Goal: Task Accomplishment & Management: Use online tool/utility

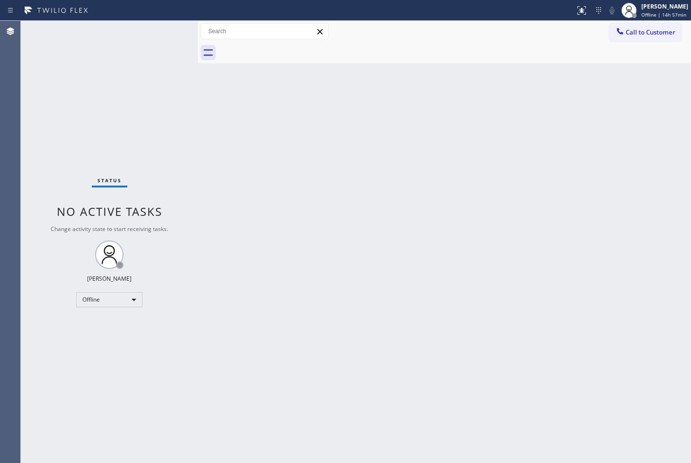
drag, startPoint x: 153, startPoint y: 67, endPoint x: 197, endPoint y: 72, distance: 44.8
click at [198, 72] on div at bounding box center [198, 242] width 0 height 442
click at [133, 300] on div "Offline" at bounding box center [109, 299] width 66 height 15
click at [110, 328] on li "Available" at bounding box center [109, 323] width 64 height 11
click at [159, 116] on div "Status No active tasks You are ready to start receiving tasks. Judy Anne Bernal…" at bounding box center [109, 242] width 177 height 442
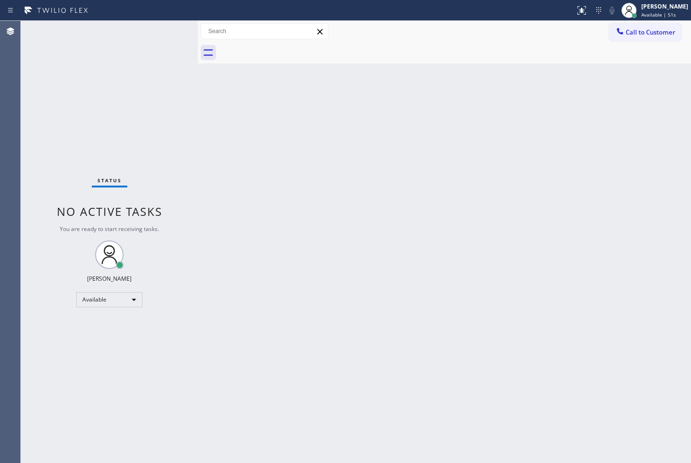
click at [69, 139] on div "Status No active tasks You are ready to start receiving tasks. Judy Anne Bernal…" at bounding box center [109, 242] width 177 height 442
click at [168, 29] on div "Status No active tasks You are ready to start receiving tasks. Judy Anne Bernal…" at bounding box center [109, 242] width 177 height 442
click at [626, 400] on div "Back to Dashboard Change Sender ID Customers Technicians Select a contact Outbo…" at bounding box center [444, 242] width 493 height 442
click at [239, 265] on div "Back to Dashboard Change Sender ID Customers Technicians Select a contact Outbo…" at bounding box center [444, 242] width 493 height 442
click at [96, 133] on div "Status No active tasks You are ready to start receiving tasks. Judy Anne Bernal…" at bounding box center [109, 242] width 177 height 442
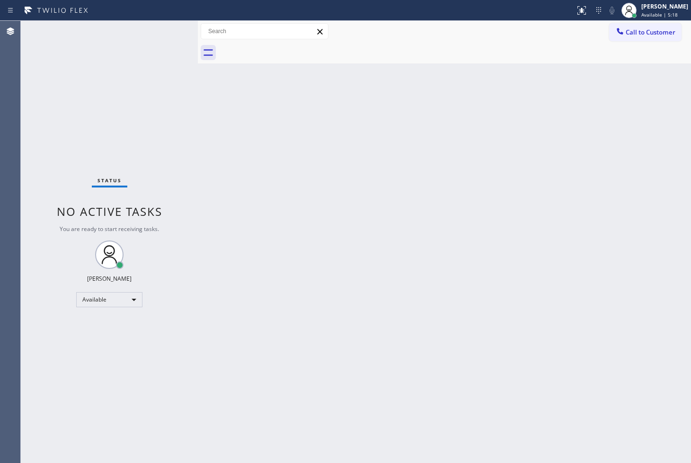
click at [164, 31] on div "Status No active tasks You are ready to start receiving tasks. Judy Anne Bernal…" at bounding box center [109, 242] width 177 height 442
click at [84, 141] on div "Status No active tasks You are ready to start receiving tasks. Judy Anne Bernal…" at bounding box center [109, 242] width 177 height 442
click at [166, 26] on div "Status No active tasks You are ready to start receiving tasks. Judy Anne Bernal…" at bounding box center [109, 242] width 177 height 442
click at [105, 125] on div "Status No active tasks You are ready to start receiving tasks. Judy Anne Bernal…" at bounding box center [109, 242] width 177 height 442
click at [167, 38] on div "Status No active tasks You are ready to start receiving tasks. Judy Anne Bernal…" at bounding box center [109, 242] width 177 height 442
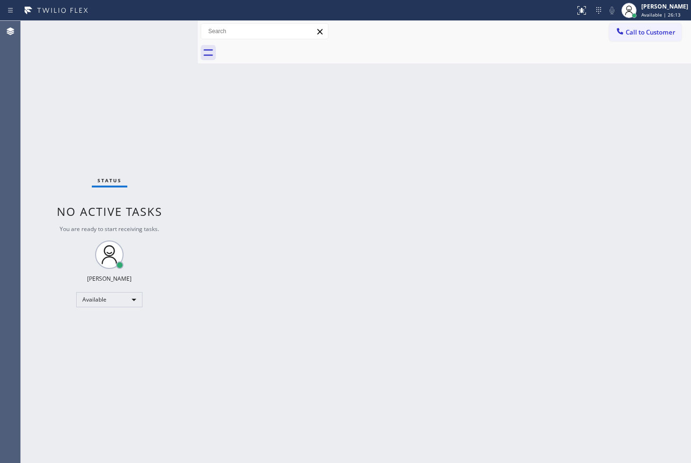
click at [97, 99] on div "Status No active tasks You are ready to start receiving tasks. Judy Anne Bernal…" at bounding box center [109, 242] width 177 height 442
click at [168, 23] on div "Status No active tasks You are ready to start receiving tasks. Judy Anne Bernal…" at bounding box center [109, 242] width 177 height 442
click at [167, 31] on div "Status No active tasks You are ready to start receiving tasks. Judy Anne Bernal…" at bounding box center [109, 242] width 177 height 442
click at [168, 29] on div "Status No active tasks You are ready to start receiving tasks. Judy Anne Bernal…" at bounding box center [109, 242] width 177 height 442
click at [80, 111] on div "Status No active tasks You are ready to start receiving tasks. Judy Anne Bernal…" at bounding box center [109, 242] width 177 height 442
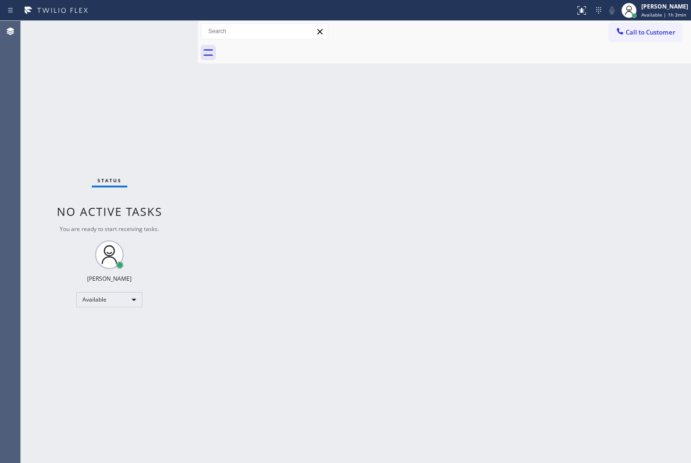
click at [173, 30] on div "Status No active tasks You are ready to start receiving tasks. Judy Anne Bernal…" at bounding box center [109, 242] width 177 height 442
click at [164, 48] on div "Status No active tasks You are ready to start receiving tasks. Judy Anne Bernal…" at bounding box center [109, 242] width 177 height 442
click at [172, 41] on div "Status No active tasks You are ready to start receiving tasks. Judy Anne Bernal…" at bounding box center [109, 242] width 177 height 442
click at [441, 226] on div "Back to Dashboard Change Sender ID Customers Technicians Select a contact Outbo…" at bounding box center [444, 242] width 493 height 442
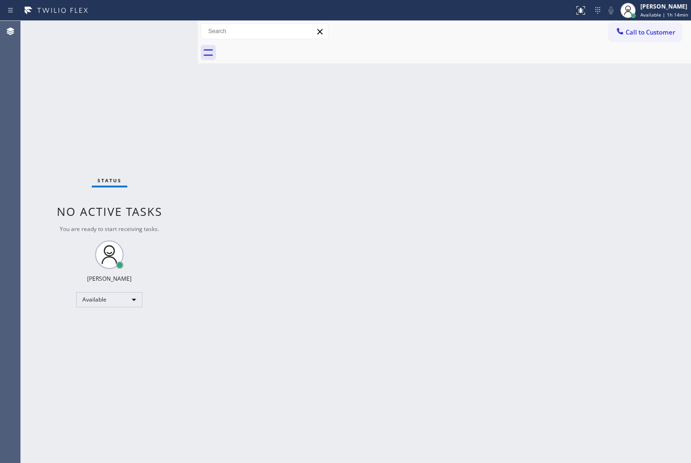
drag, startPoint x: 268, startPoint y: 190, endPoint x: 190, endPoint y: 128, distance: 100.0
click at [248, 177] on div "Back to Dashboard Change Sender ID Customers Technicians Select a contact Outbo…" at bounding box center [444, 242] width 493 height 442
click at [163, 34] on div "Status No active tasks You are ready to start receiving tasks. Judy Anne Bernal…" at bounding box center [109, 242] width 177 height 442
drag, startPoint x: 411, startPoint y: 325, endPoint x: 393, endPoint y: 261, distance: 66.8
click at [411, 325] on div "Back to Dashboard Change Sender ID Customers Technicians Select a contact Outbo…" at bounding box center [444, 242] width 493 height 442
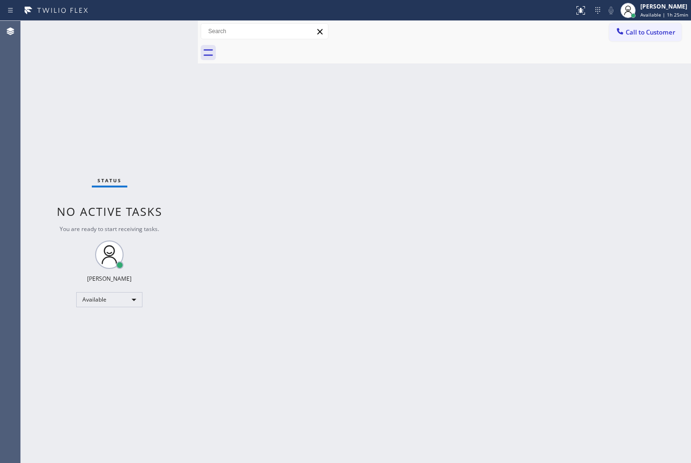
click at [333, 135] on div "Back to Dashboard Change Sender ID Customers Technicians Select a contact Outbo…" at bounding box center [444, 242] width 493 height 442
click at [183, 136] on div "Status No active tasks You are ready to start receiving tasks. Judy Anne Bernal…" at bounding box center [109, 242] width 177 height 442
drag, startPoint x: 92, startPoint y: 106, endPoint x: 121, endPoint y: 44, distance: 68.4
click at [93, 106] on div "Status No active tasks You are ready to start receiving tasks. Judy Anne Bernal…" at bounding box center [109, 242] width 177 height 442
click at [163, 22] on div "Status No active tasks You are ready to start receiving tasks. Judy Anne Bernal…" at bounding box center [109, 242] width 177 height 442
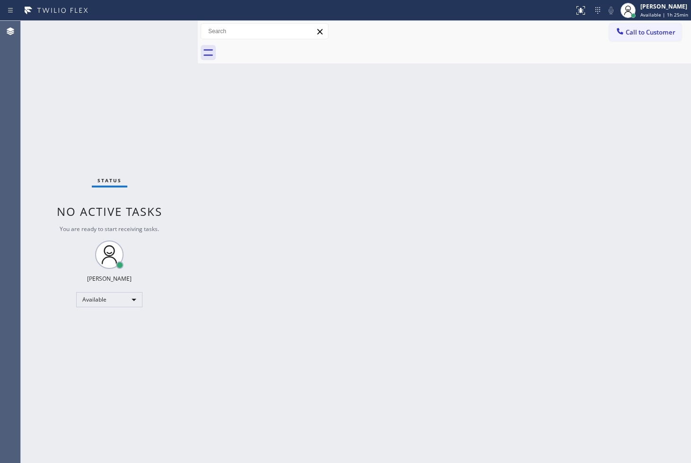
click at [169, 27] on div "Status No active tasks You are ready to start receiving tasks. Judy Anne Bernal…" at bounding box center [109, 242] width 177 height 442
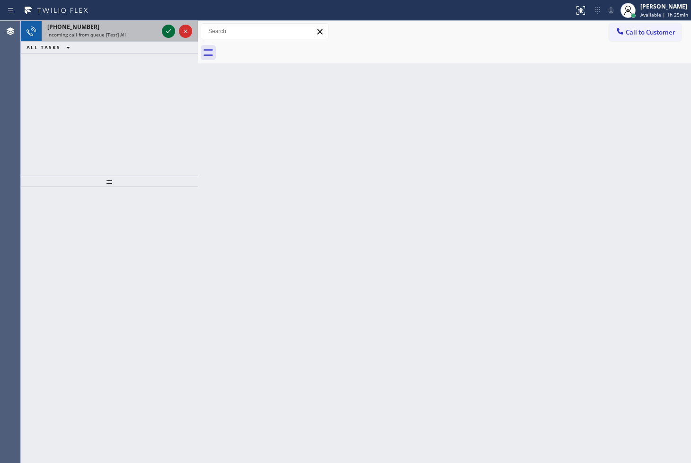
click at [169, 27] on icon at bounding box center [168, 31] width 11 height 11
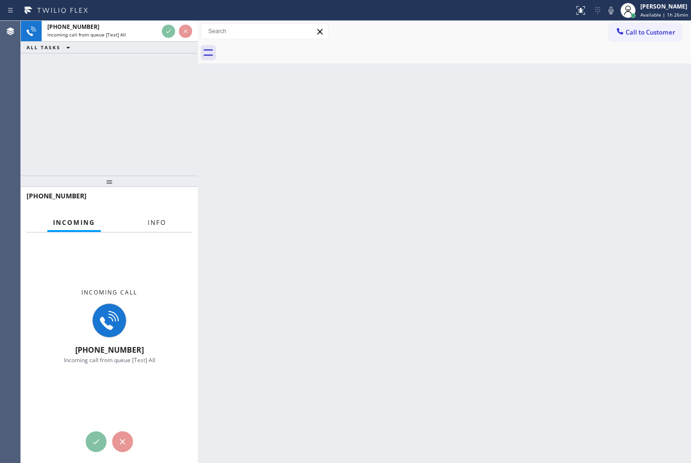
click at [157, 222] on span "Info" at bounding box center [157, 222] width 18 height 9
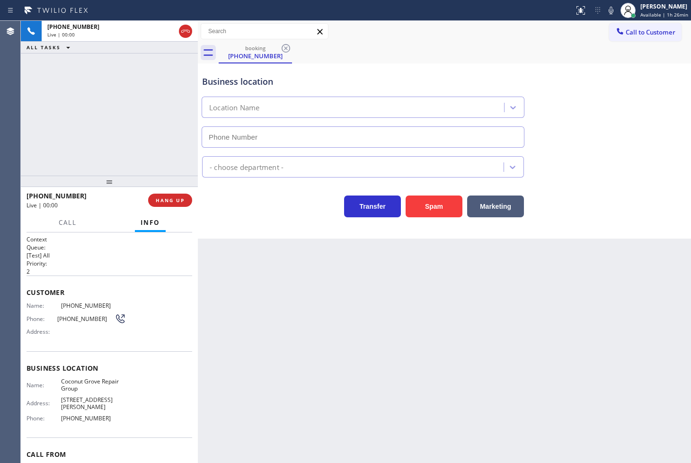
type input "(786) 520-2766"
click at [271, 252] on div "Back to Dashboard Change Sender ID Customers Technicians Select a contact Outbo…" at bounding box center [444, 242] width 493 height 442
click at [100, 147] on div "+17866431940 Live | 00:02 ALL TASKS ALL TASKS ACTIVE TASKS TASKS IN WRAP UP" at bounding box center [109, 98] width 177 height 155
click at [81, 216] on button "Call" at bounding box center [67, 222] width 29 height 18
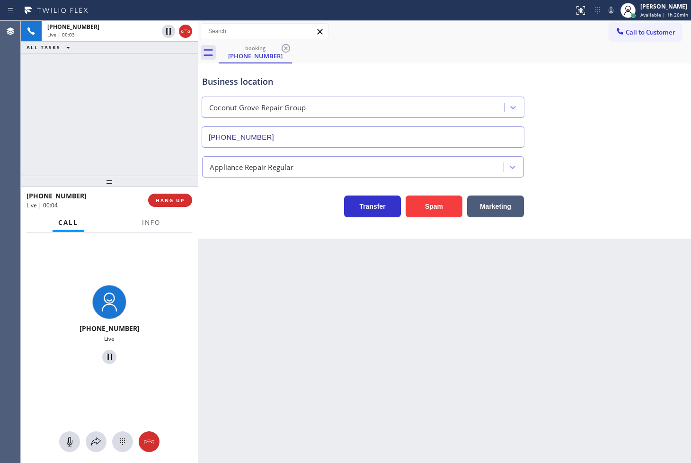
click at [234, 213] on div "Transfer Spam Marketing" at bounding box center [363, 204] width 326 height 26
click at [88, 131] on div "+17866431940 Live | 00:03 ALL TASKS ALL TASKS ACTIVE TASKS TASKS IN WRAP UP" at bounding box center [109, 98] width 177 height 155
click at [271, 244] on div "Back to Dashboard Change Sender ID Customers Technicians Select a contact Outbo…" at bounding box center [444, 242] width 493 height 442
click at [89, 118] on div "+17866431940 Live | 00:04 ALL TASKS ALL TASKS ACTIVE TASKS TASKS IN WRAP UP" at bounding box center [109, 98] width 177 height 155
click at [255, 240] on div "Back to Dashboard Change Sender ID Customers Technicians Select a contact Outbo…" at bounding box center [444, 242] width 493 height 442
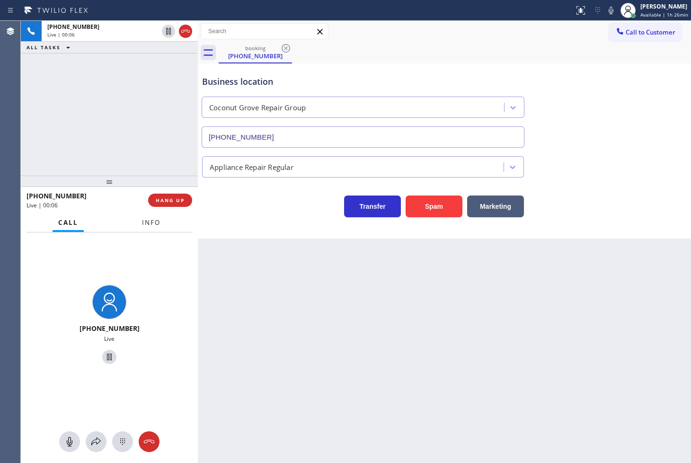
drag, startPoint x: 158, startPoint y: 223, endPoint x: 496, endPoint y: 83, distance: 365.3
click at [158, 223] on span "Info" at bounding box center [151, 222] width 18 height 9
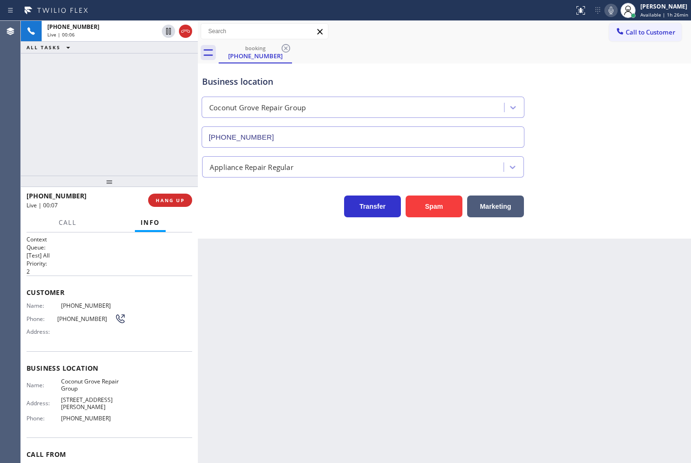
click at [605, 15] on icon at bounding box center [610, 10] width 11 height 11
click at [229, 232] on div "Business location Coconut Grove Repair Group (786) 520-2766 Appliance Repair Re…" at bounding box center [444, 150] width 493 height 175
click at [605, 10] on icon at bounding box center [610, 10] width 11 height 11
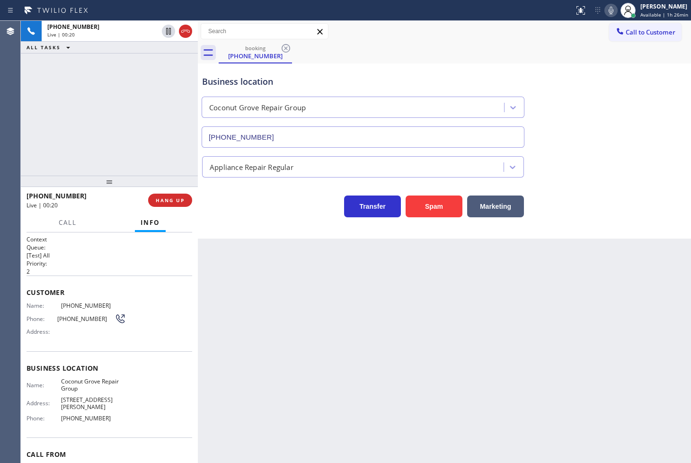
click at [605, 10] on icon at bounding box center [610, 10] width 11 height 11
click at [68, 107] on div "+17866431940 Live | 00:32 ALL TASKS ALL TASKS ACTIVE TASKS TASKS IN WRAP UP" at bounding box center [109, 98] width 177 height 155
click at [605, 10] on icon at bounding box center [610, 10] width 11 height 11
click at [605, 6] on icon at bounding box center [610, 10] width 11 height 11
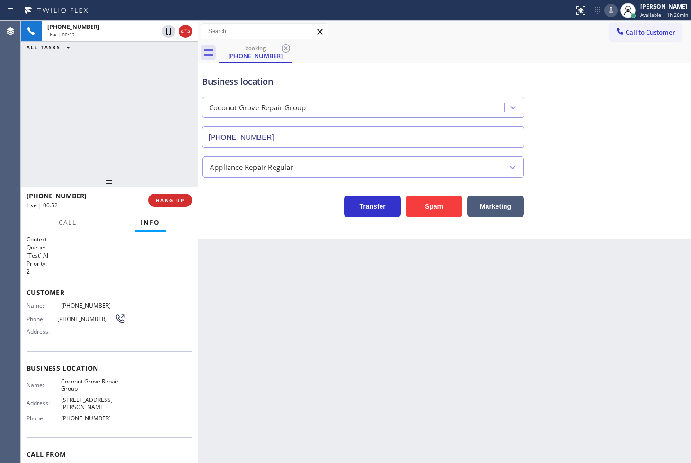
click at [98, 254] on p "[Test] All" at bounding box center [109, 255] width 166 height 8
click at [148, 147] on div "+17866431940 Live | 00:59 ALL TASKS ALL TASKS ACTIVE TASKS TASKS IN WRAP UP" at bounding box center [109, 98] width 177 height 155
click at [121, 140] on div "+17866431940 Live | 01:18 ALL TASKS ALL TASKS ACTIVE TASKS TASKS IN WRAP UP" at bounding box center [109, 98] width 177 height 155
click at [131, 171] on div "+17866431940 Live | 01:55 ALL TASKS ALL TASKS ACTIVE TASKS TASKS IN WRAP UP" at bounding box center [109, 98] width 177 height 155
click at [243, 216] on div "Transfer Spam Marketing" at bounding box center [363, 204] width 326 height 26
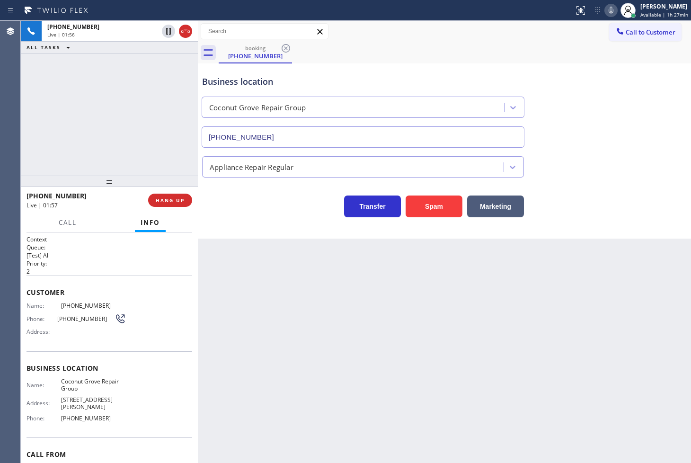
click at [220, 199] on div "Transfer Spam Marketing" at bounding box center [363, 204] width 326 height 26
click at [181, 201] on span "HANG UP" at bounding box center [170, 200] width 29 height 7
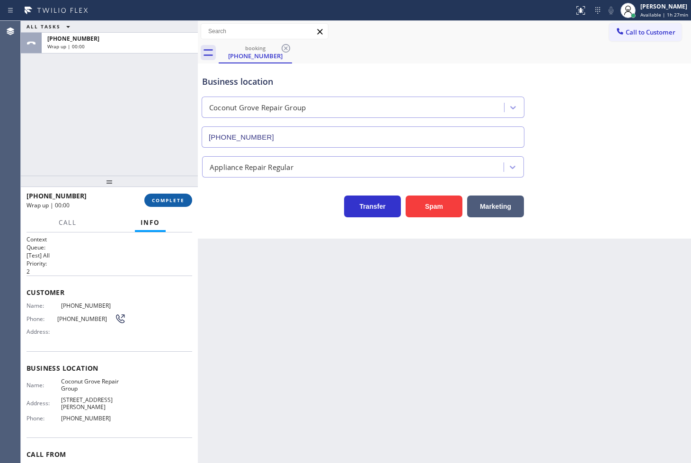
click at [181, 201] on span "COMPLETE" at bounding box center [168, 200] width 33 height 7
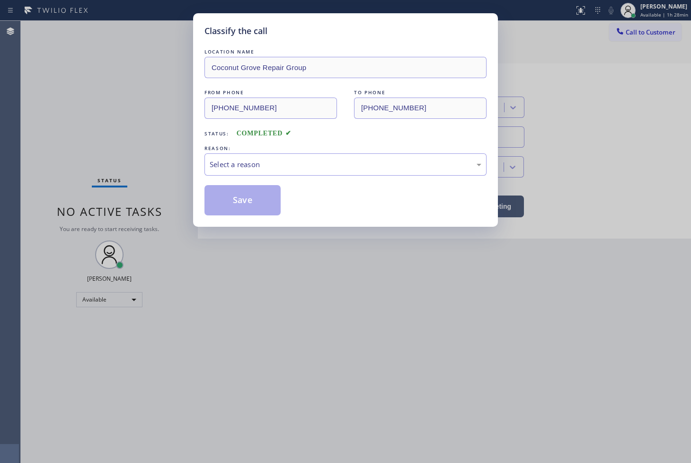
click at [180, 201] on div "Classify the call LOCATION NAME Coconut Grove Repair Group FROM PHONE (786) 643…" at bounding box center [345, 231] width 691 height 463
click at [223, 166] on div "Select a reason" at bounding box center [346, 164] width 272 height 11
click at [239, 194] on button "Save" at bounding box center [242, 200] width 76 height 30
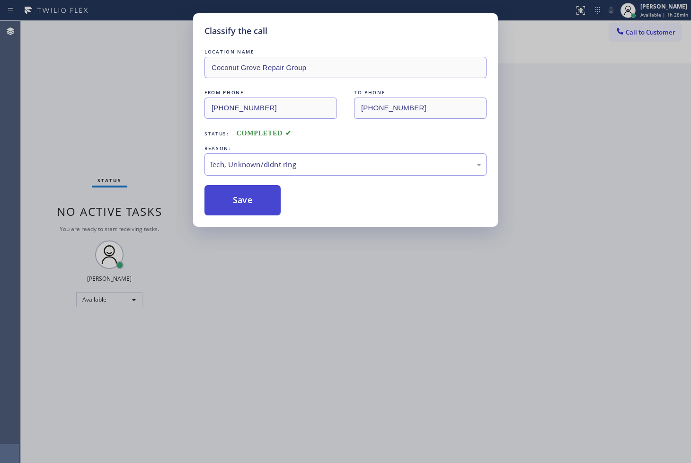
click at [239, 194] on button "Save" at bounding box center [242, 200] width 76 height 30
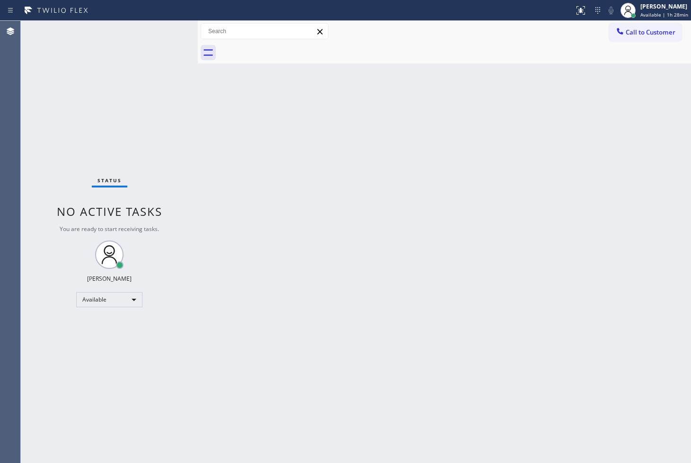
drag, startPoint x: 372, startPoint y: 126, endPoint x: 242, endPoint y: 104, distance: 131.5
click at [371, 126] on div "Back to Dashboard Change Sender ID Customers Technicians Select a contact Outbo…" at bounding box center [444, 242] width 493 height 442
drag, startPoint x: 171, startPoint y: 109, endPoint x: 176, endPoint y: 54, distance: 55.5
click at [172, 106] on div "Status No active tasks You are ready to start receiving tasks. Judy Anne Bernal…" at bounding box center [109, 242] width 177 height 442
click at [161, 29] on div "Status No active tasks You are ready to start receiving tasks. Judy Anne Bernal…" at bounding box center [109, 242] width 177 height 442
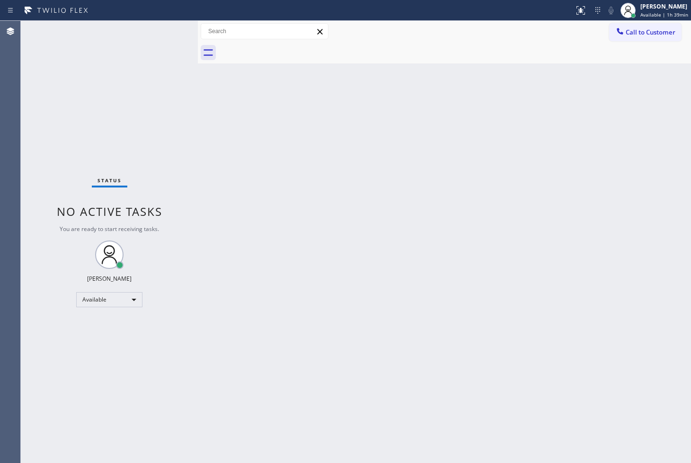
click at [241, 147] on div "Back to Dashboard Change Sender ID Customers Technicians Select a contact Outbo…" at bounding box center [444, 242] width 493 height 442
drag, startPoint x: 130, startPoint y: 84, endPoint x: 164, endPoint y: 25, distance: 68.7
click at [133, 76] on div "Status No active tasks You are ready to start receiving tasks. Judy Anne Bernal…" at bounding box center [109, 242] width 177 height 442
click at [158, 31] on div "Status No active tasks You are ready to start receiving tasks. Judy Anne Bernal…" at bounding box center [109, 242] width 177 height 442
click at [372, 293] on div "Back to Dashboard Change Sender ID Customers Technicians Select a contact Outbo…" at bounding box center [444, 242] width 493 height 442
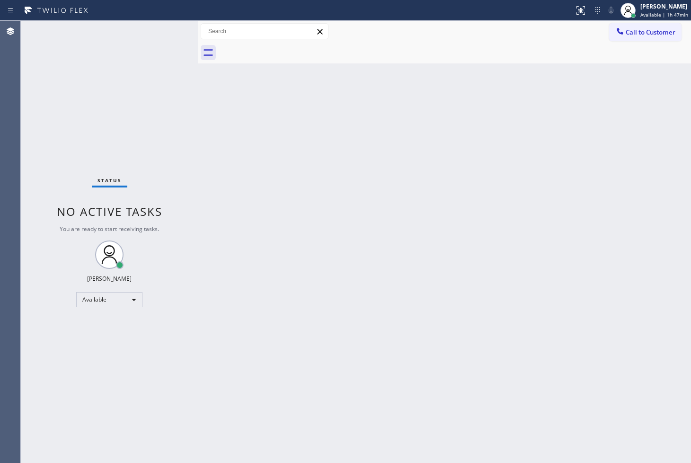
drag, startPoint x: 391, startPoint y: 220, endPoint x: 289, endPoint y: 165, distance: 116.0
click at [388, 219] on div "Back to Dashboard Change Sender ID Customers Technicians Select a contact Outbo…" at bounding box center [444, 242] width 493 height 442
drag, startPoint x: 130, startPoint y: 121, endPoint x: 107, endPoint y: 53, distance: 71.4
click at [129, 116] on div "Status No active tasks You are ready to start receiving tasks. Judy Anne Bernal…" at bounding box center [109, 242] width 177 height 442
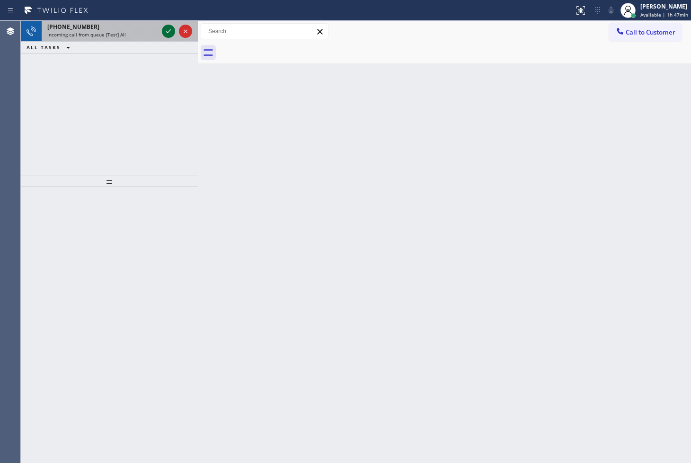
click at [163, 28] on icon at bounding box center [168, 31] width 11 height 11
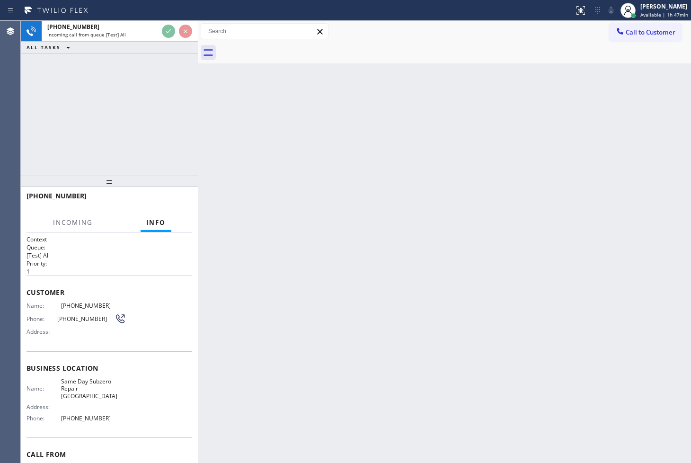
drag, startPoint x: 163, startPoint y: 103, endPoint x: 169, endPoint y: 15, distance: 87.7
click at [166, 83] on div "+13153866636 Incoming call from queue [Test] All ALL TASKS ALL TASKS ACTIVE TAS…" at bounding box center [109, 98] width 177 height 155
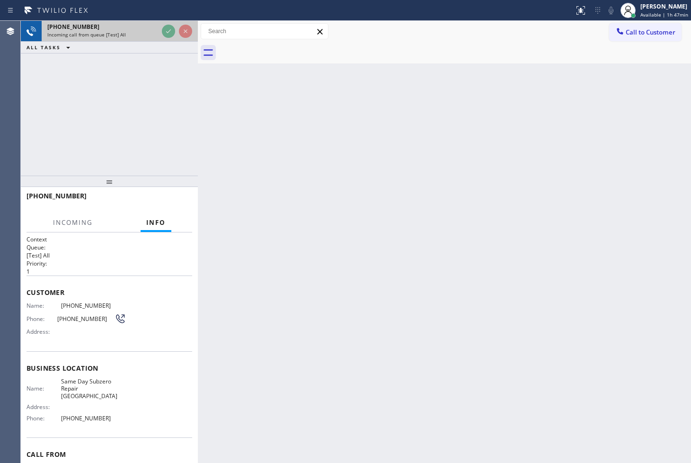
click at [167, 22] on div at bounding box center [177, 31] width 34 height 21
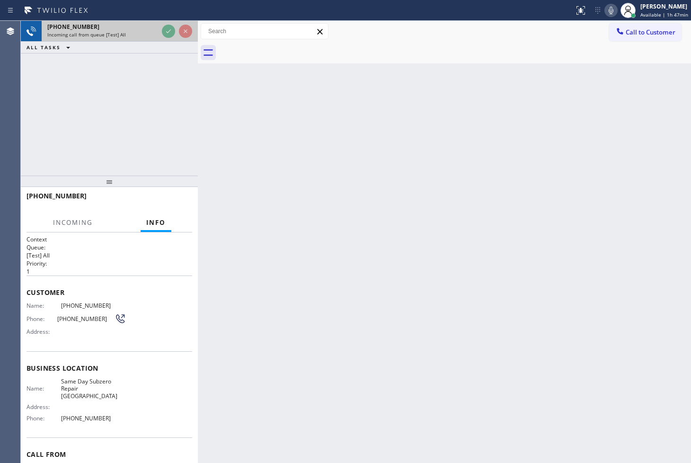
click at [167, 35] on div at bounding box center [177, 31] width 34 height 21
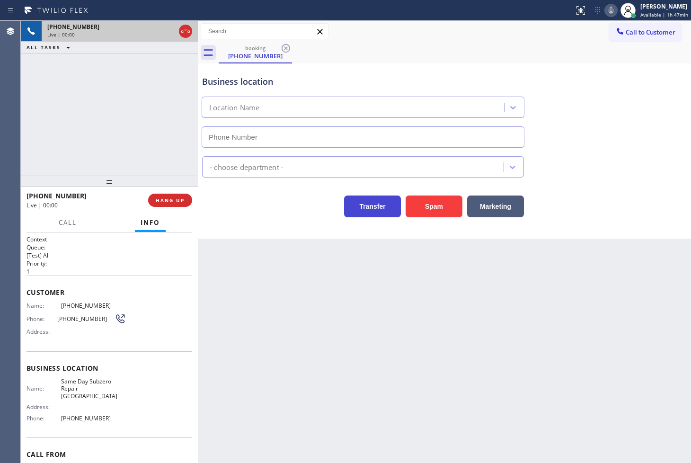
type input "(503) 386-0333"
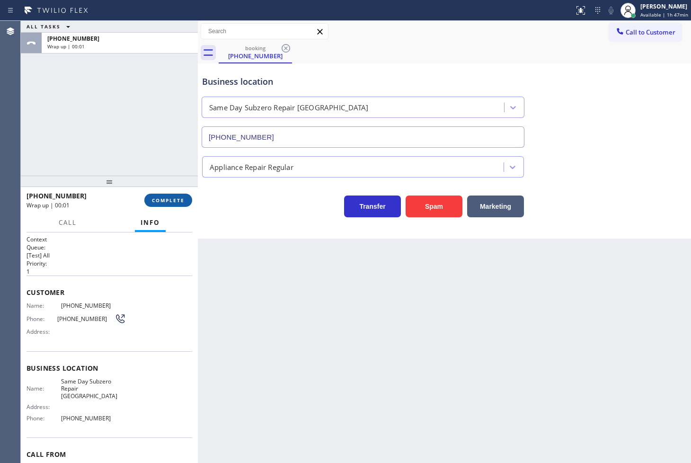
click at [168, 199] on span "COMPLETE" at bounding box center [168, 200] width 33 height 7
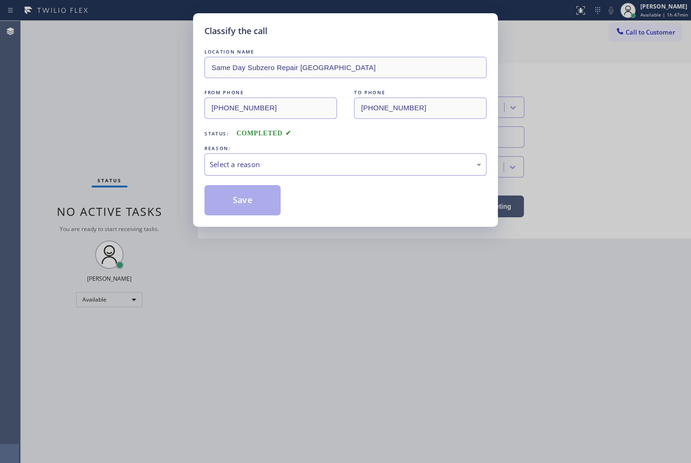
click at [255, 168] on div "Select a reason" at bounding box center [346, 164] width 272 height 11
click at [265, 212] on button "Save" at bounding box center [242, 200] width 76 height 30
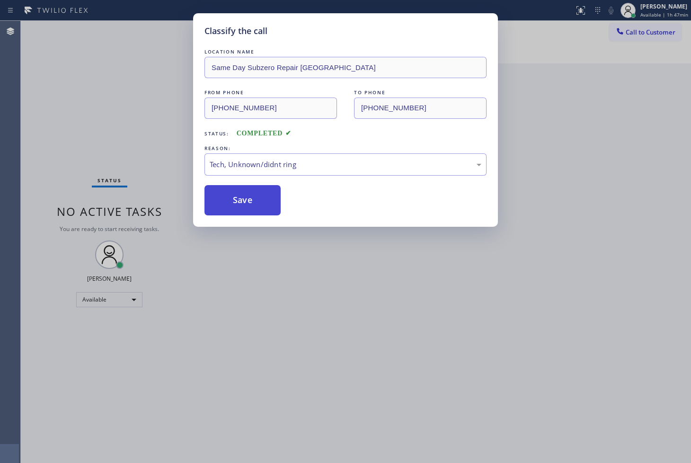
drag, startPoint x: 265, startPoint y: 212, endPoint x: 274, endPoint y: 201, distance: 14.8
click at [265, 212] on button "Save" at bounding box center [242, 200] width 76 height 30
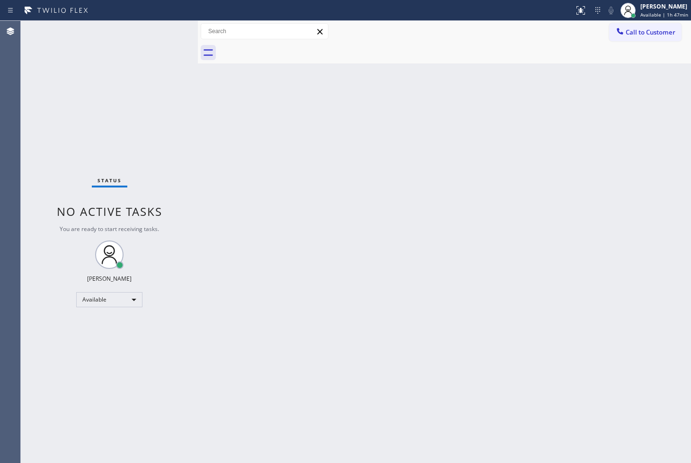
click at [169, 43] on div "Status No active tasks You are ready to start receiving tasks. Judy Anne Bernal…" at bounding box center [109, 242] width 177 height 442
click at [166, 29] on div "Status No active tasks You are ready to start receiving tasks. Judy Anne Bernal…" at bounding box center [109, 242] width 177 height 442
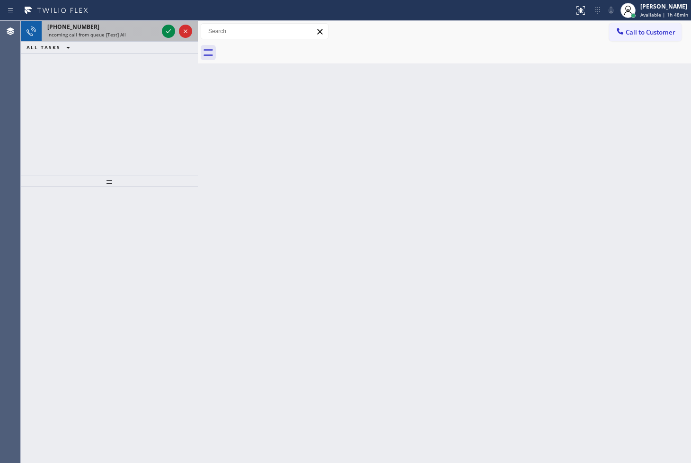
drag, startPoint x: 166, startPoint y: 29, endPoint x: 176, endPoint y: 30, distance: 10.0
click at [175, 30] on div at bounding box center [168, 31] width 13 height 11
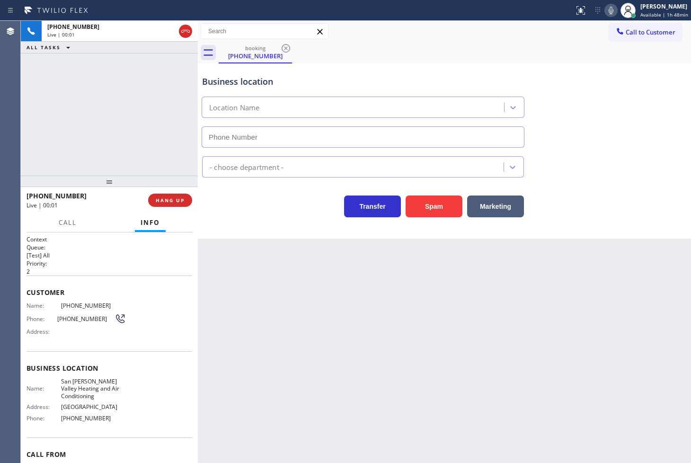
type input "(818) 691-1221"
click at [117, 162] on div "+18182726676 Live | 00:02 ALL TASKS ALL TASKS ACTIVE TASKS TASKS IN WRAP UP" at bounding box center [109, 98] width 177 height 155
click at [297, 237] on div "Business location San Fernando Valley Heating and Air Conditioning (818) 691-12…" at bounding box center [444, 150] width 493 height 175
click at [62, 222] on span "Call" at bounding box center [68, 222] width 18 height 9
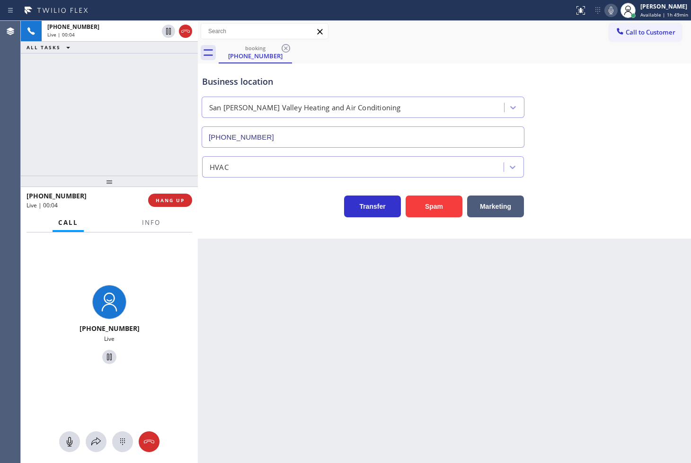
drag, startPoint x: 247, startPoint y: 240, endPoint x: 3, endPoint y: 147, distance: 260.9
click at [247, 239] on div "Back to Dashboard Change Sender ID Customers Technicians Select a contact Outbo…" at bounding box center [444, 242] width 493 height 442
click at [142, 220] on span "Info" at bounding box center [151, 222] width 18 height 9
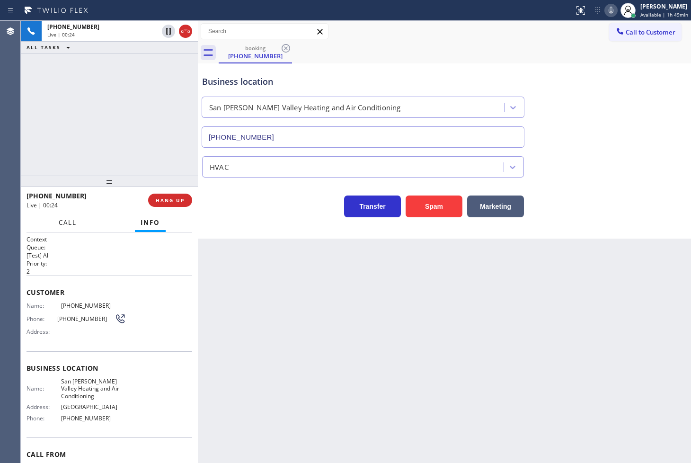
click at [68, 224] on span "Call" at bounding box center [68, 222] width 18 height 9
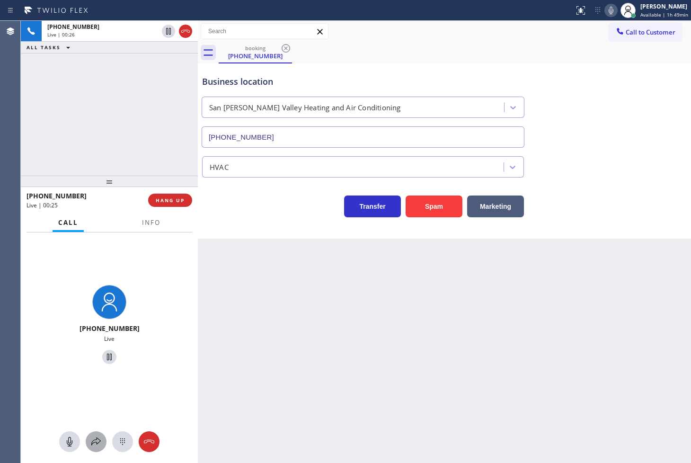
click at [101, 440] on div at bounding box center [96, 441] width 21 height 11
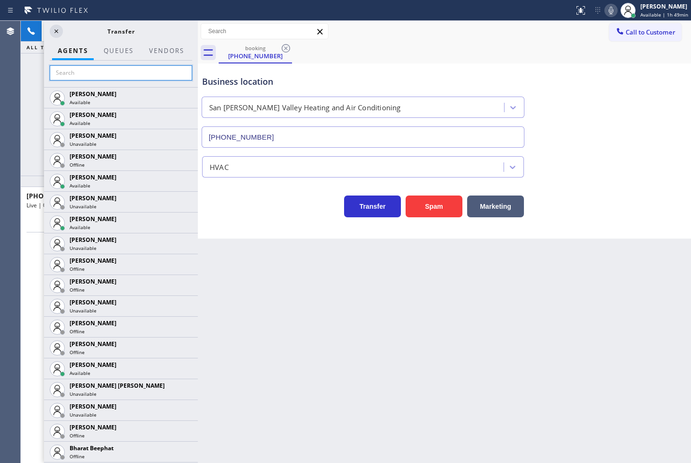
click at [110, 70] on input "text" at bounding box center [121, 72] width 142 height 15
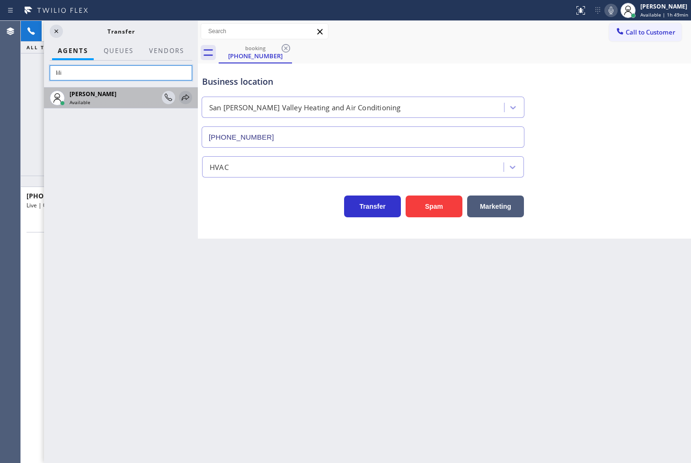
type input "lili"
click at [189, 97] on icon at bounding box center [185, 97] width 11 height 11
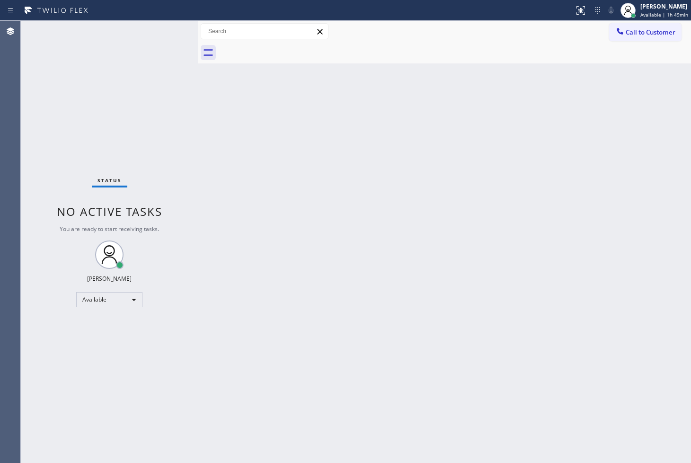
click at [172, 33] on div "Status No active tasks You are ready to start receiving tasks. Judy Anne Bernal…" at bounding box center [109, 242] width 177 height 442
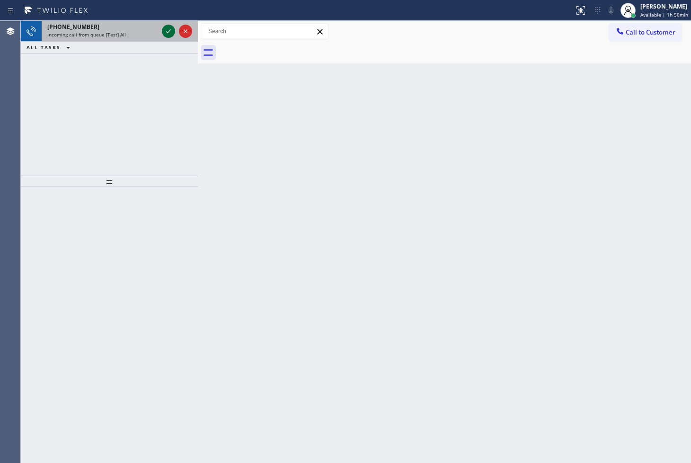
click at [165, 26] on icon at bounding box center [168, 31] width 11 height 11
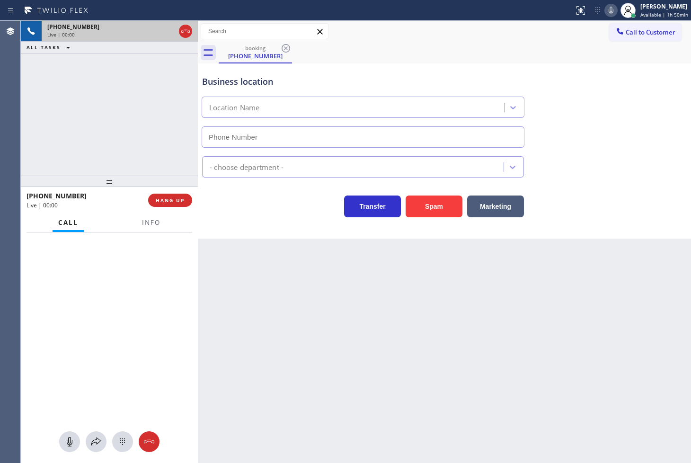
type input "(914) 873-0795"
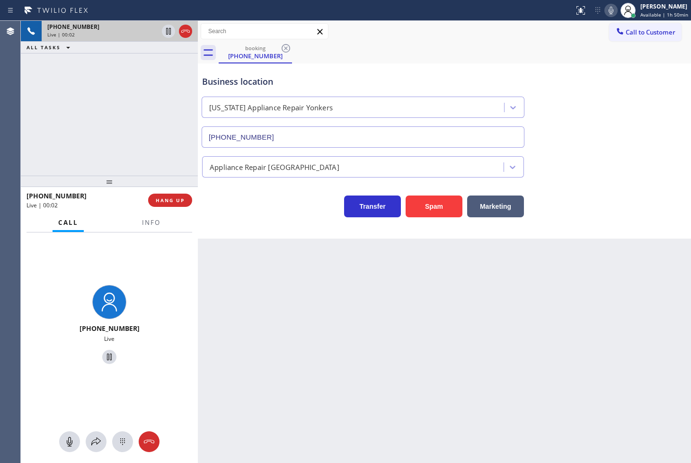
click at [147, 233] on div "+13479658824 Live" at bounding box center [109, 325] width 177 height 187
click at [147, 226] on span "Info" at bounding box center [151, 222] width 18 height 9
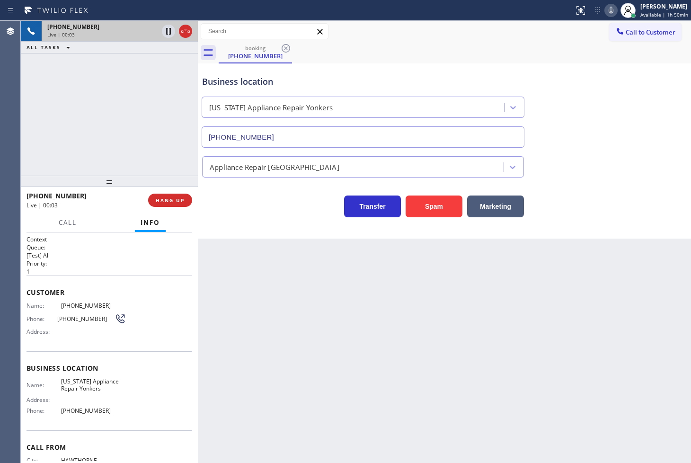
click at [92, 121] on div "+13479658824 Live | 00:03 ALL TASKS ALL TASKS ACTIVE TASKS TASKS IN WRAP UP" at bounding box center [109, 98] width 177 height 155
click at [605, 11] on icon at bounding box center [610, 10] width 11 height 11
click at [605, 12] on icon at bounding box center [610, 10] width 11 height 11
click at [57, 129] on div "+13479658824 Live | 00:15 ALL TASKS ALL TASKS ACTIVE TASKS TASKS IN WRAP UP" at bounding box center [109, 98] width 177 height 155
click at [66, 225] on span "Call" at bounding box center [68, 222] width 18 height 9
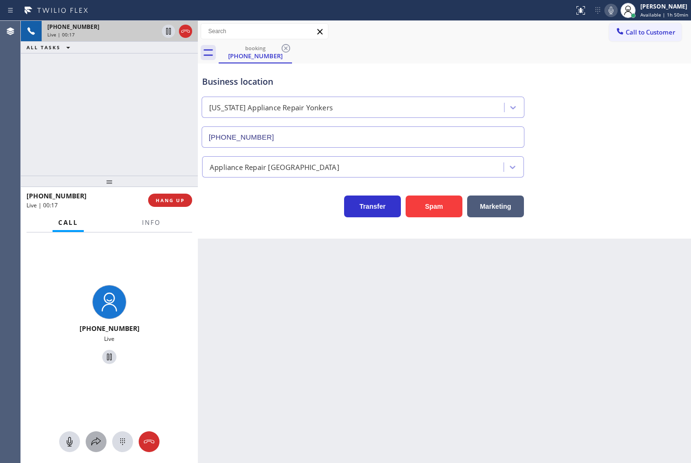
click at [89, 441] on div at bounding box center [96, 441] width 21 height 11
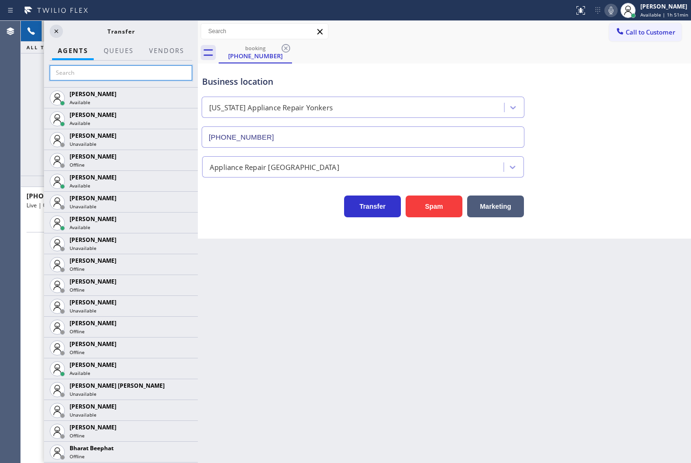
click at [103, 74] on input "text" at bounding box center [121, 72] width 142 height 15
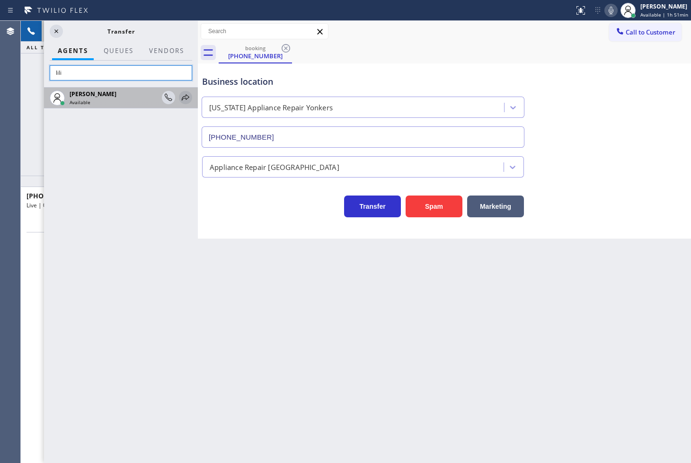
type input "lili"
click at [189, 100] on icon at bounding box center [185, 97] width 11 height 11
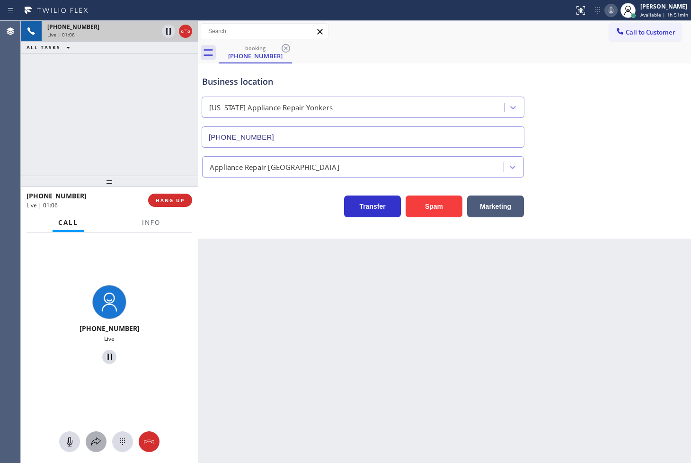
click at [102, 439] on div at bounding box center [96, 441] width 21 height 11
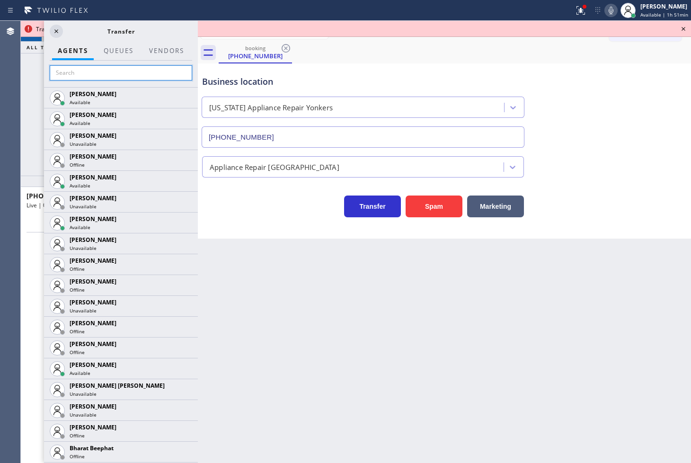
click at [129, 65] on input "text" at bounding box center [121, 72] width 142 height 15
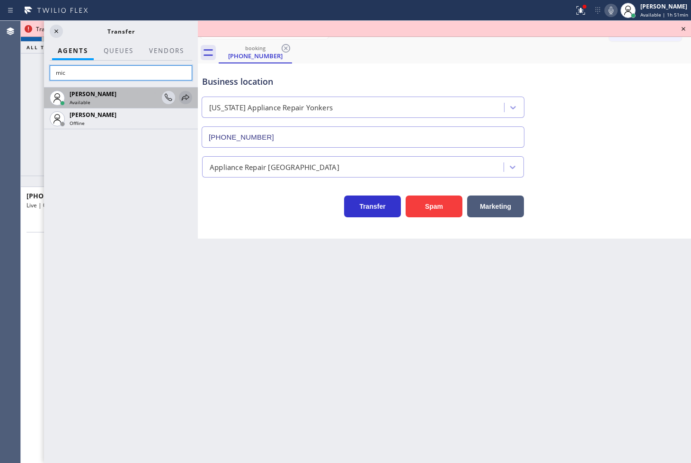
type input "mic"
click at [185, 99] on icon at bounding box center [185, 97] width 11 height 11
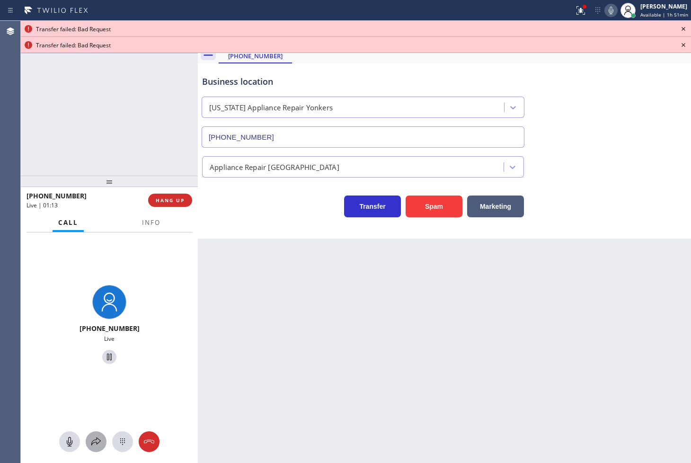
click at [91, 440] on icon at bounding box center [95, 441] width 11 height 11
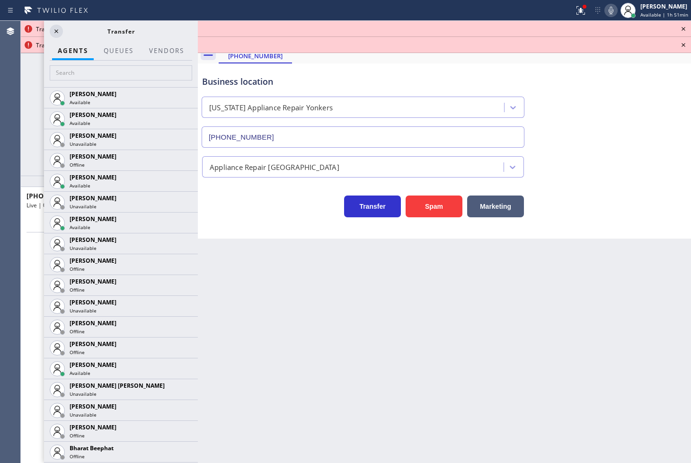
click at [115, 80] on div at bounding box center [121, 74] width 154 height 26
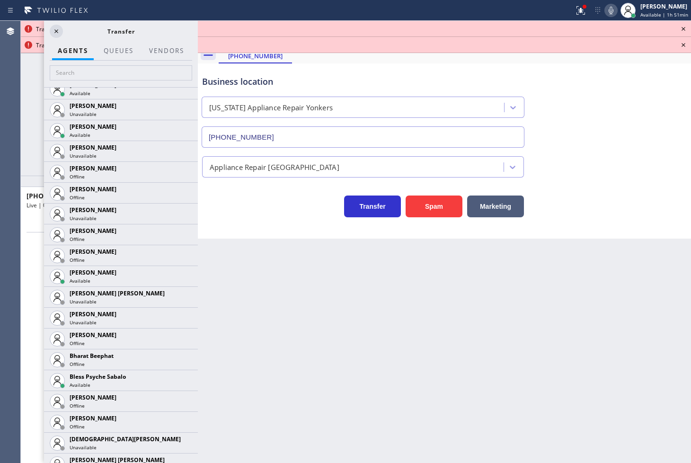
scroll to position [368, 0]
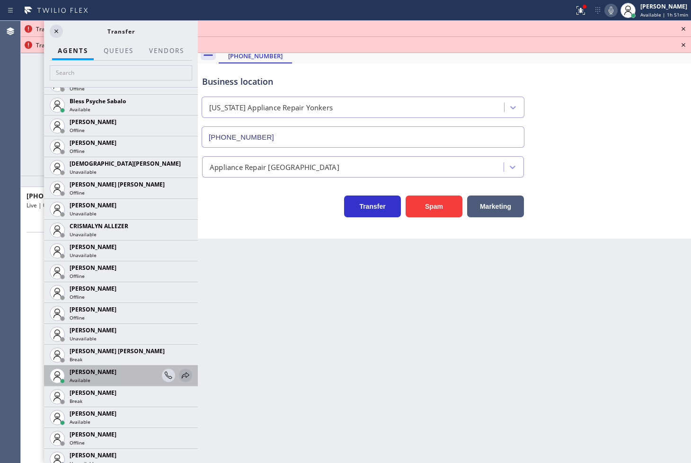
click at [180, 372] on icon at bounding box center [185, 375] width 11 height 11
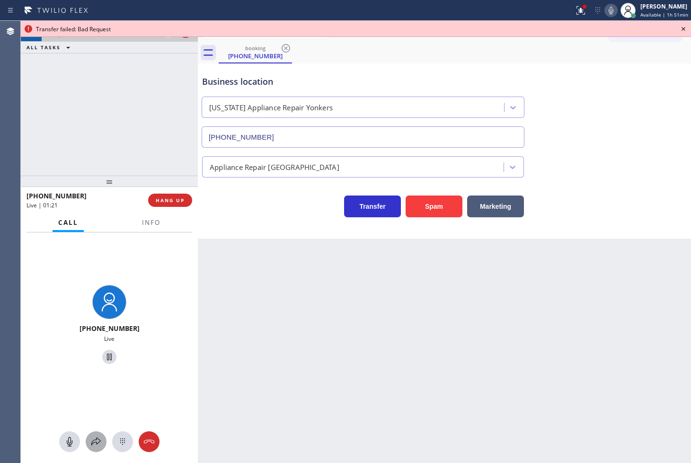
click at [93, 444] on icon at bounding box center [95, 441] width 11 height 11
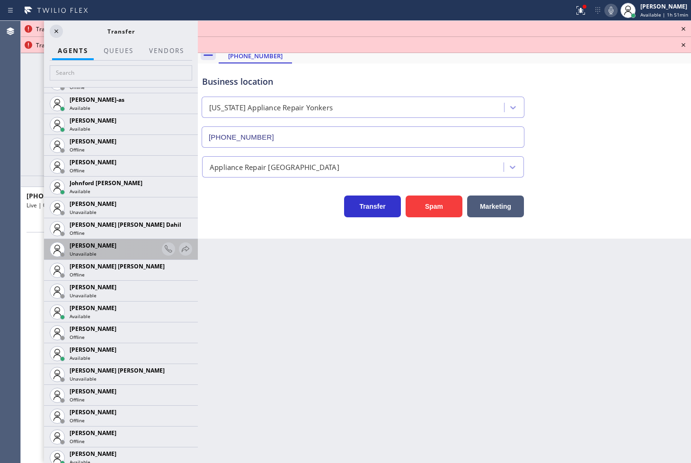
scroll to position [1051, 0]
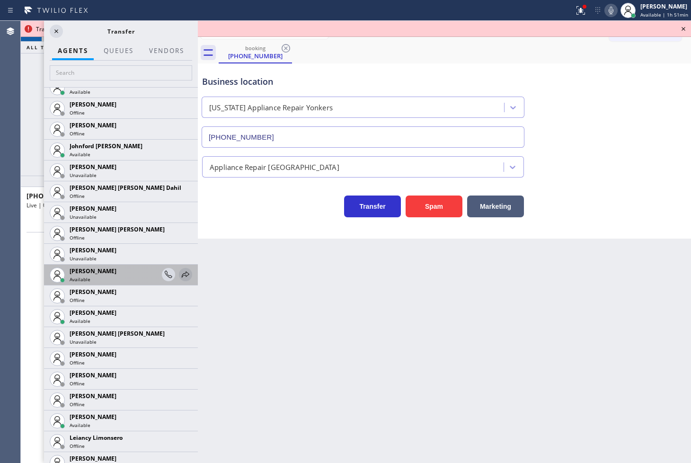
click at [180, 276] on icon at bounding box center [185, 274] width 11 height 11
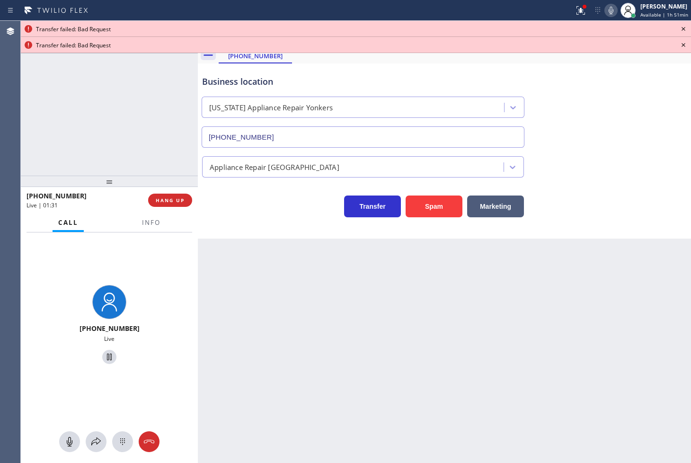
click at [605, 10] on icon at bounding box center [610, 10] width 11 height 11
click at [100, 442] on icon at bounding box center [95, 441] width 11 height 11
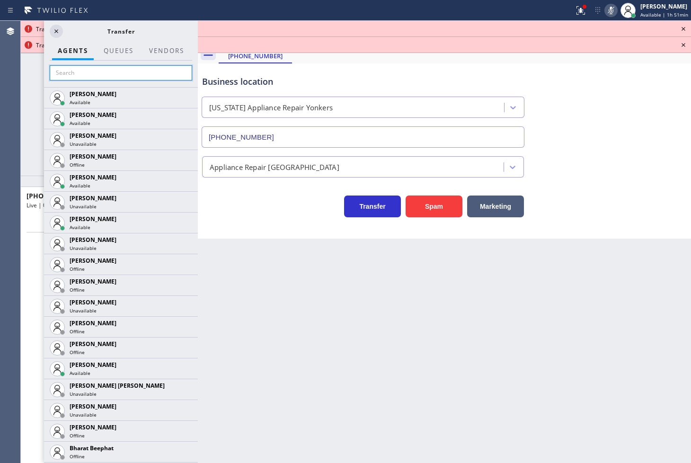
click at [134, 71] on input "text" at bounding box center [121, 72] width 142 height 15
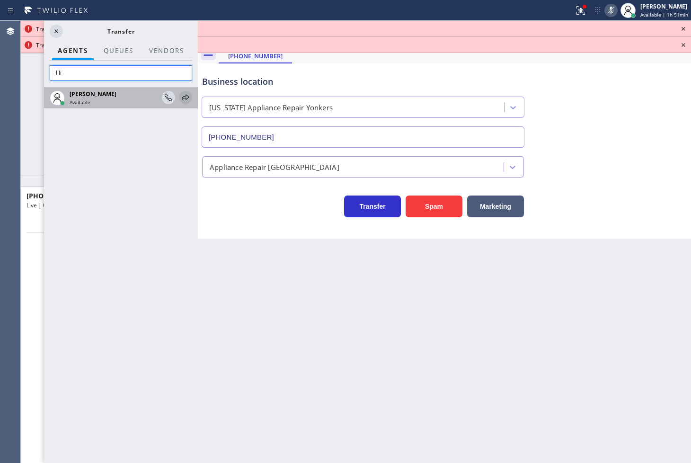
type input "lili"
click at [185, 95] on icon at bounding box center [185, 97] width 11 height 11
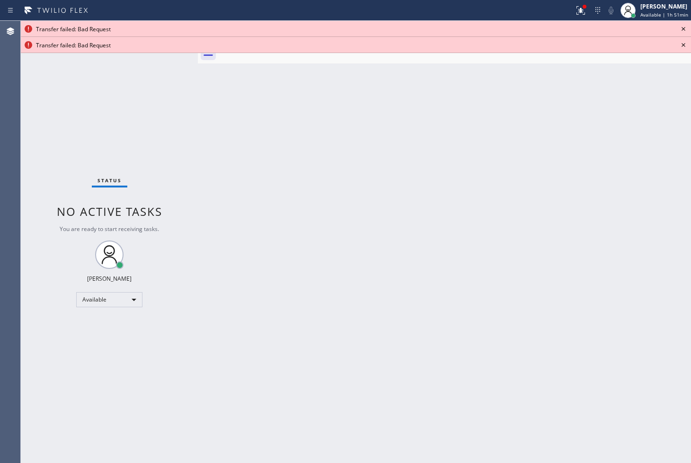
click at [682, 30] on icon at bounding box center [683, 28] width 11 height 11
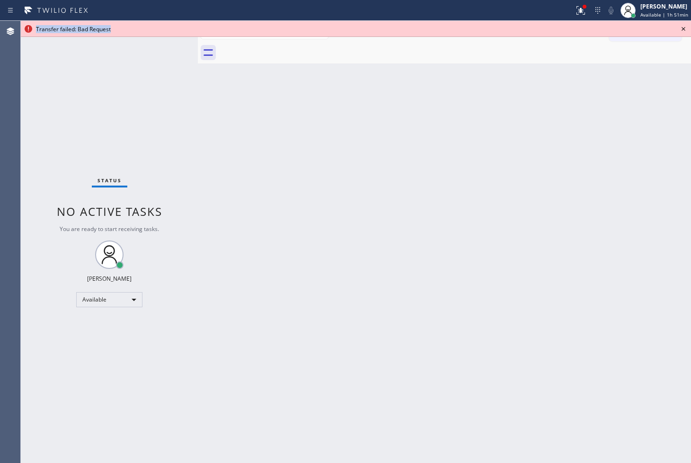
click at [682, 30] on icon at bounding box center [683, 28] width 11 height 11
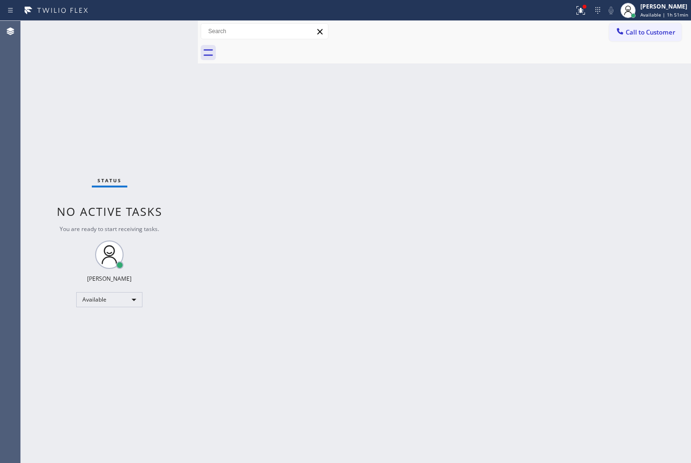
click at [171, 28] on div "Status No active tasks You are ready to start receiving tasks. Judy Anne Bernal…" at bounding box center [109, 242] width 177 height 442
drag, startPoint x: 229, startPoint y: 249, endPoint x: 450, endPoint y: 119, distance: 257.1
click at [288, 208] on div "Back to Dashboard Change Sender ID Customers Technicians Select a contact Outbo…" at bounding box center [444, 242] width 493 height 442
click at [74, 129] on div "Status No active tasks You are ready to start receiving tasks. Judy Anne Bernal…" at bounding box center [109, 242] width 177 height 442
click at [277, 90] on div "Back to Dashboard Change Sender ID Customers Technicians Select a contact Outbo…" at bounding box center [444, 242] width 493 height 442
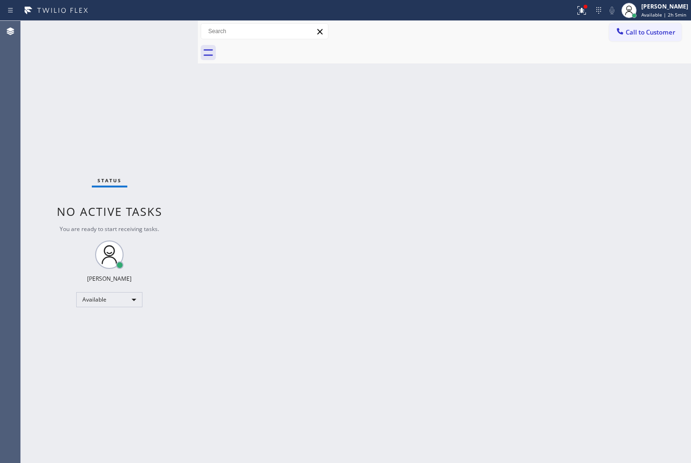
click at [276, 91] on div "Back to Dashboard Change Sender ID Customers Technicians Select a contact Outbo…" at bounding box center [444, 242] width 493 height 442
click at [152, 238] on div "Status No active tasks You are ready to start receiving tasks. Judy Anne Bernal…" at bounding box center [109, 242] width 177 height 442
click at [90, 100] on div "Status No active tasks You are ready to start receiving tasks. Judy Anne Bernal…" at bounding box center [109, 242] width 177 height 442
click at [165, 32] on div "Status No active tasks You are ready to start receiving tasks. Judy Anne Bernal…" at bounding box center [109, 242] width 177 height 442
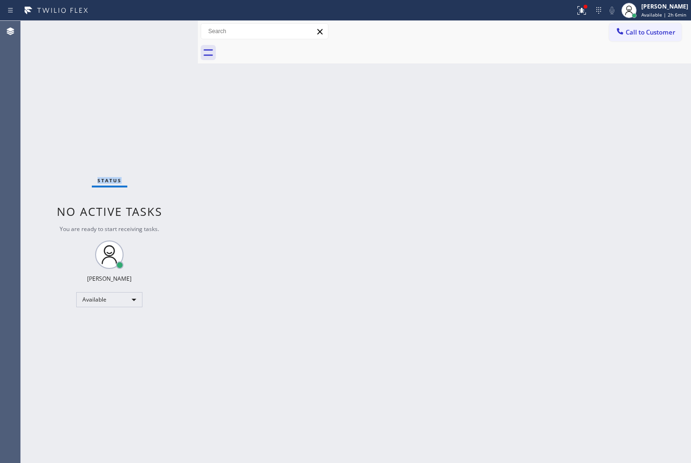
click at [165, 32] on div "Status No active tasks You are ready to start receiving tasks. Judy Anne Bernal…" at bounding box center [109, 242] width 177 height 442
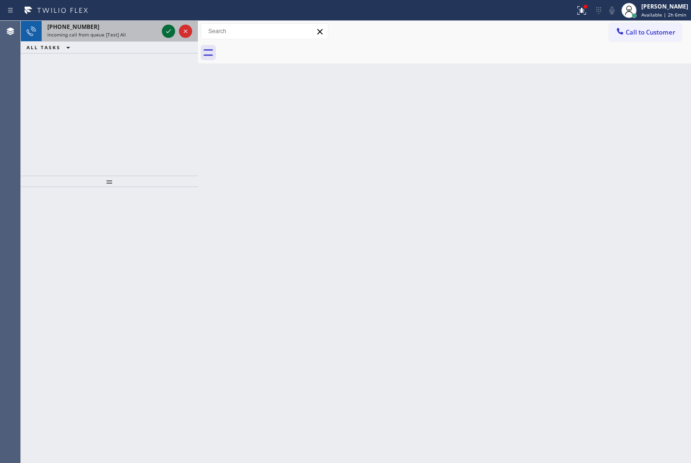
click at [165, 32] on icon at bounding box center [168, 31] width 11 height 11
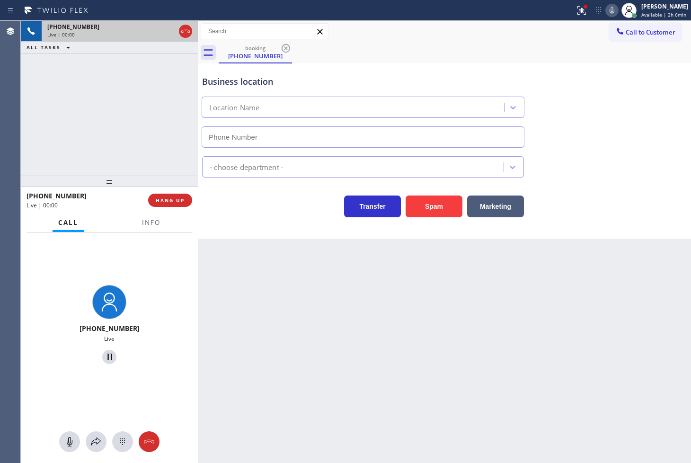
type input "(917) 933-3791"
click at [286, 262] on div "Back to Dashboard Change Sender ID Customers Technicians Select a contact Outbo…" at bounding box center [444, 242] width 493 height 442
click at [142, 223] on span "Info" at bounding box center [151, 222] width 18 height 9
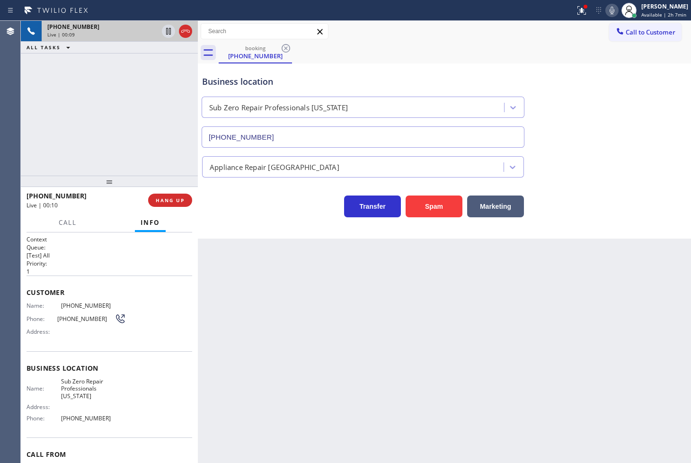
click at [135, 137] on div "+18553418640 Live | 00:09 ALL TASKS ALL TASKS ACTIVE TASKS TASKS IN WRAP UP" at bounding box center [109, 98] width 177 height 155
click at [250, 231] on div "Business location Sub Zero Repair Professionals New York (917) 933-3791 Applian…" at bounding box center [444, 150] width 493 height 175
click at [106, 157] on div "+18553418640 Live | 00:12 ALL TASKS ALL TASKS ACTIVE TASKS TASKS IN WRAP UP" at bounding box center [109, 98] width 177 height 155
click at [163, 197] on span "HANG UP" at bounding box center [170, 200] width 29 height 7
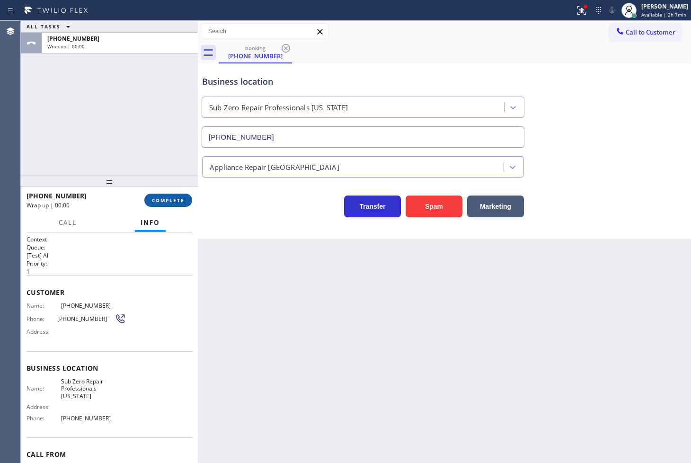
click at [163, 197] on span "COMPLETE" at bounding box center [168, 200] width 33 height 7
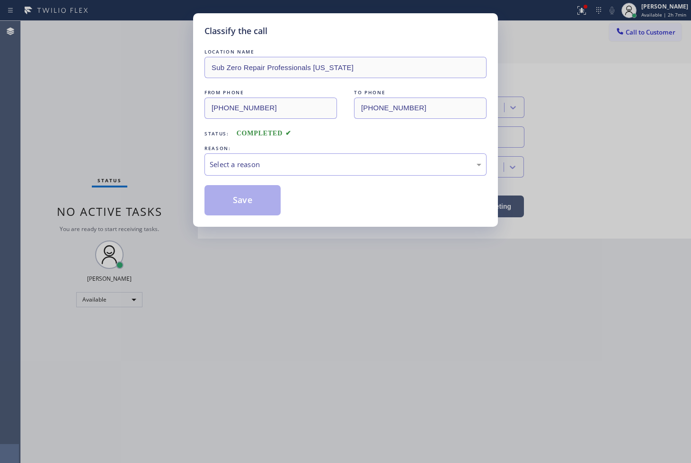
click at [254, 145] on div "REASON:" at bounding box center [345, 148] width 282 height 10
click at [251, 160] on div "Select a reason" at bounding box center [346, 164] width 272 height 11
click at [252, 188] on button "Save" at bounding box center [242, 200] width 76 height 30
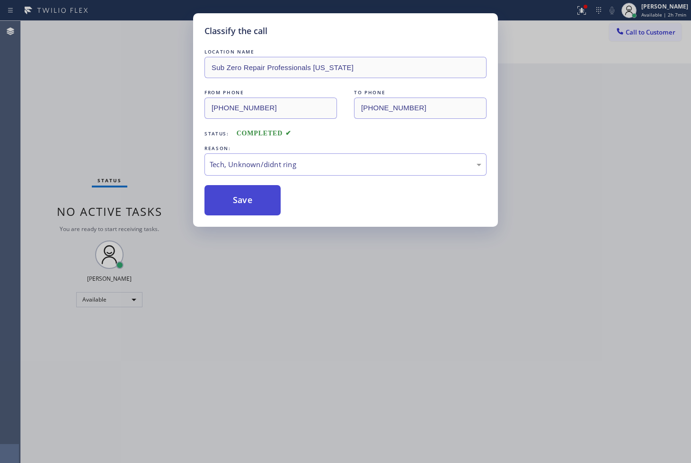
click at [252, 188] on button "Save" at bounding box center [242, 200] width 76 height 30
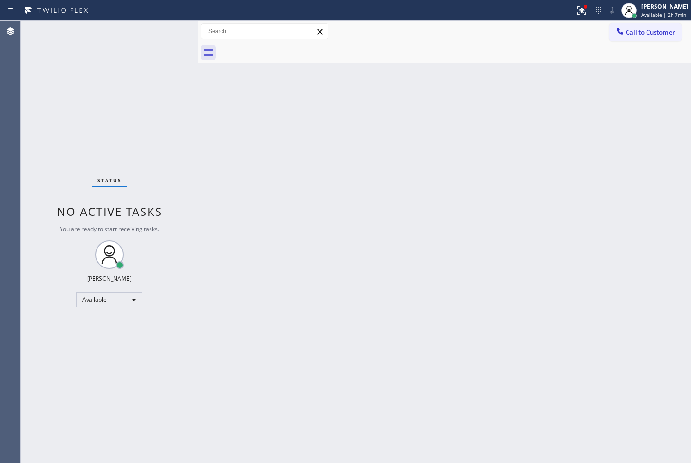
click at [457, 83] on div "Back to Dashboard Change Sender ID Customers Technicians Select a contact Outbo…" at bounding box center [444, 242] width 493 height 442
click at [343, 38] on div "Call to Customer Outbound call Location Search location Your caller id phone nu…" at bounding box center [444, 31] width 493 height 17
click at [165, 27] on div "Status No active tasks You are ready to start receiving tasks. Judy Anne Bernal…" at bounding box center [109, 242] width 177 height 442
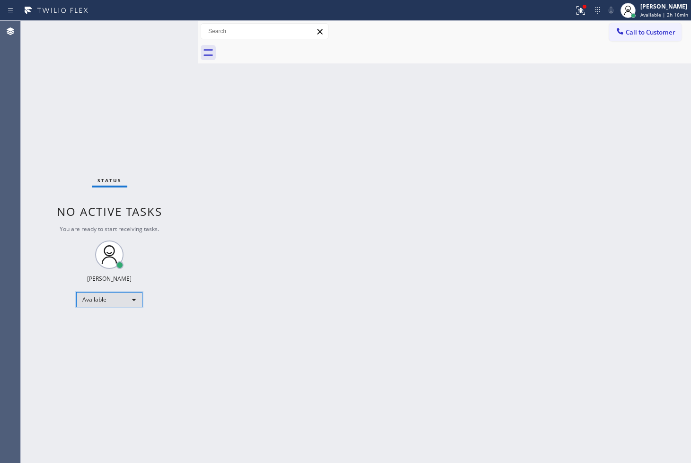
click at [125, 304] on div "Available" at bounding box center [109, 299] width 66 height 15
click at [105, 342] on li "Break" at bounding box center [109, 347] width 64 height 11
